Goal: Task Accomplishment & Management: Complete application form

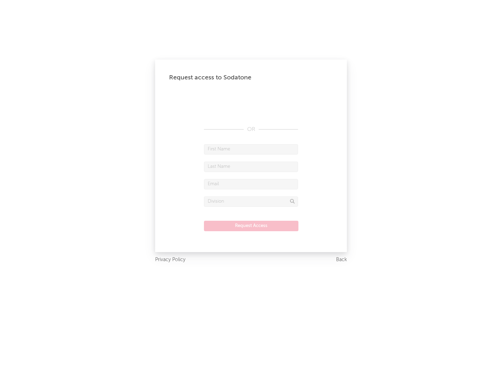
click at [251, 149] on input "text" at bounding box center [251, 149] width 94 height 10
type input "[PERSON_NAME]"
click at [251, 166] on input "text" at bounding box center [251, 167] width 94 height 10
type input "[PERSON_NAME]"
click at [251, 184] on input "text" at bounding box center [251, 184] width 94 height 10
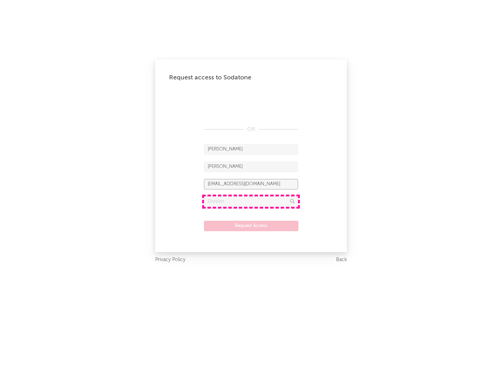
type input "[EMAIL_ADDRESS][DOMAIN_NAME]"
click at [251, 201] on input "text" at bounding box center [251, 201] width 94 height 10
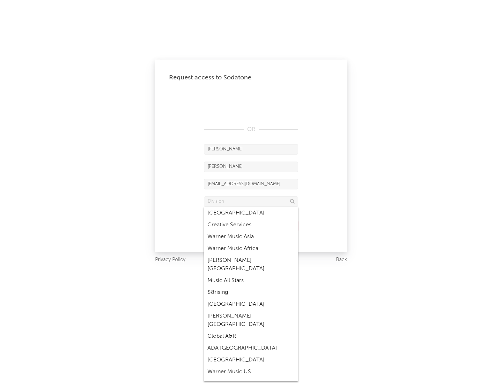
click at [251, 275] on div "Music All Stars" at bounding box center [251, 281] width 94 height 12
type input "Music All Stars"
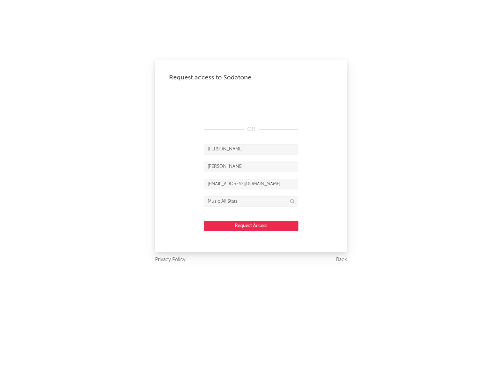
click at [251, 226] on button "Request Access" at bounding box center [251, 226] width 94 height 10
